Goal: Task Accomplishment & Management: Use online tool/utility

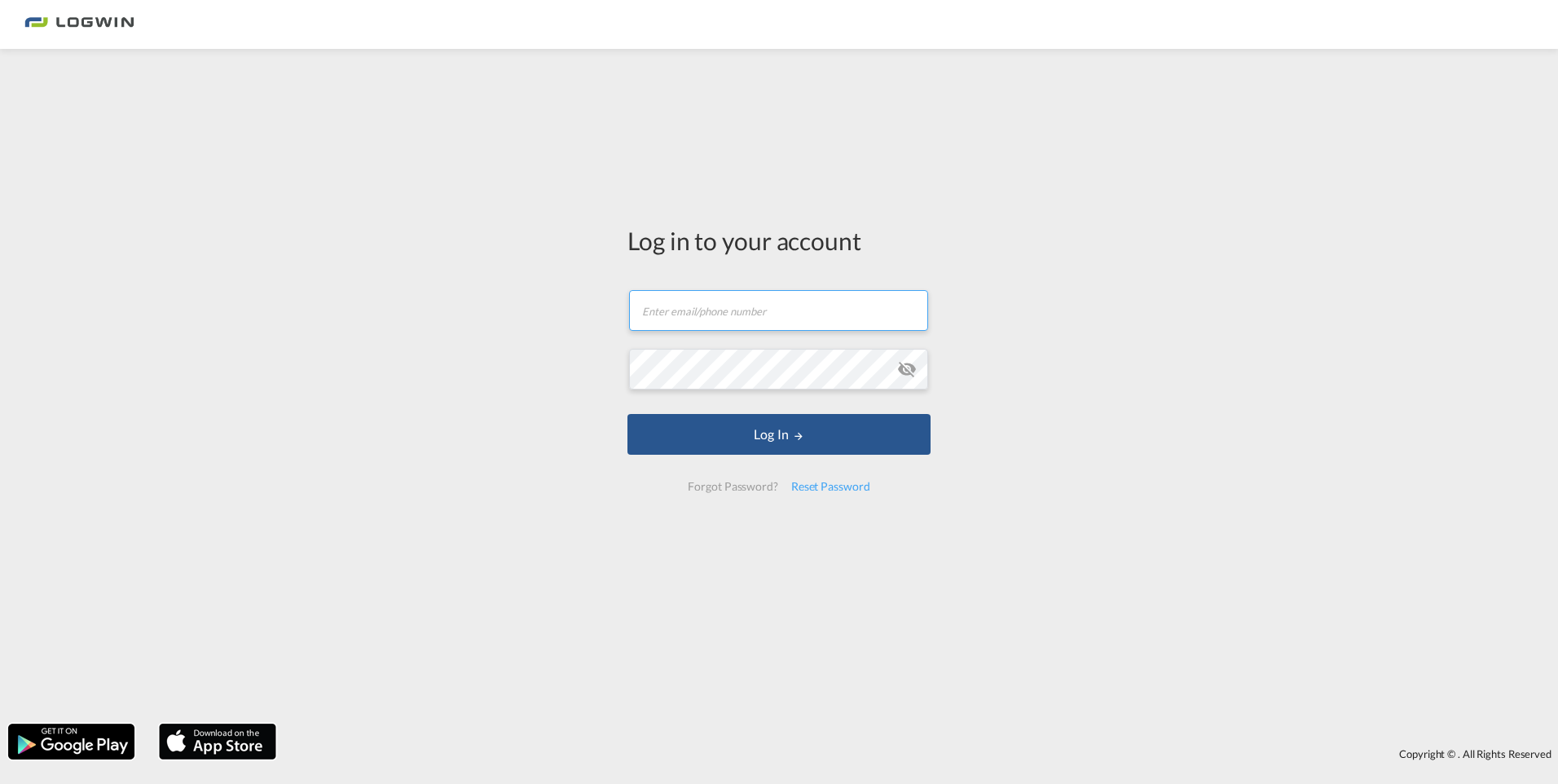
click at [748, 294] on input "text" at bounding box center [778, 310] width 299 height 41
type input "[PERSON_NAME][EMAIL_ADDRESS][DOMAIN_NAME]"
click at [627, 414] on button "Log In" at bounding box center [779, 435] width 303 height 41
